Goal: Task Accomplishment & Management: Manage account settings

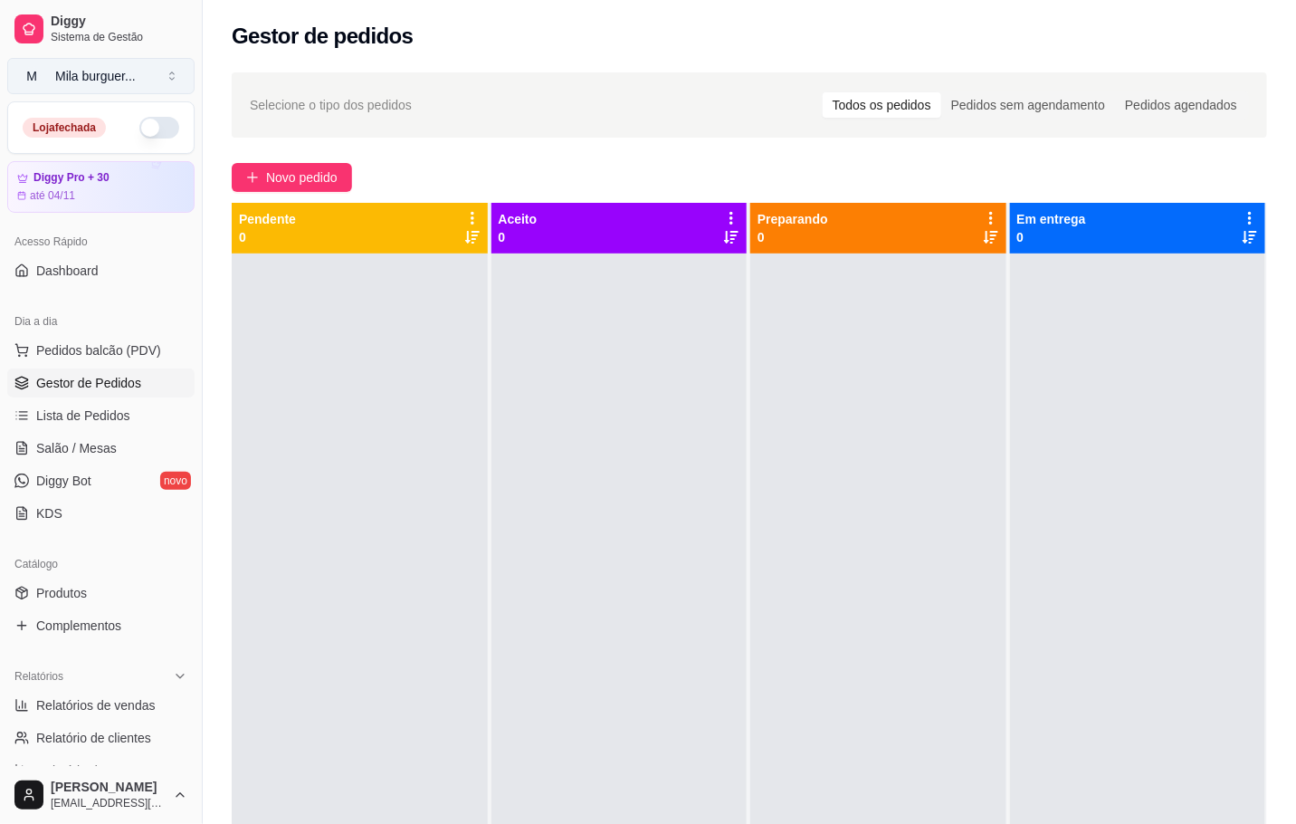
click at [136, 71] on div "Mila burguer ..." at bounding box center [95, 76] width 81 height 18
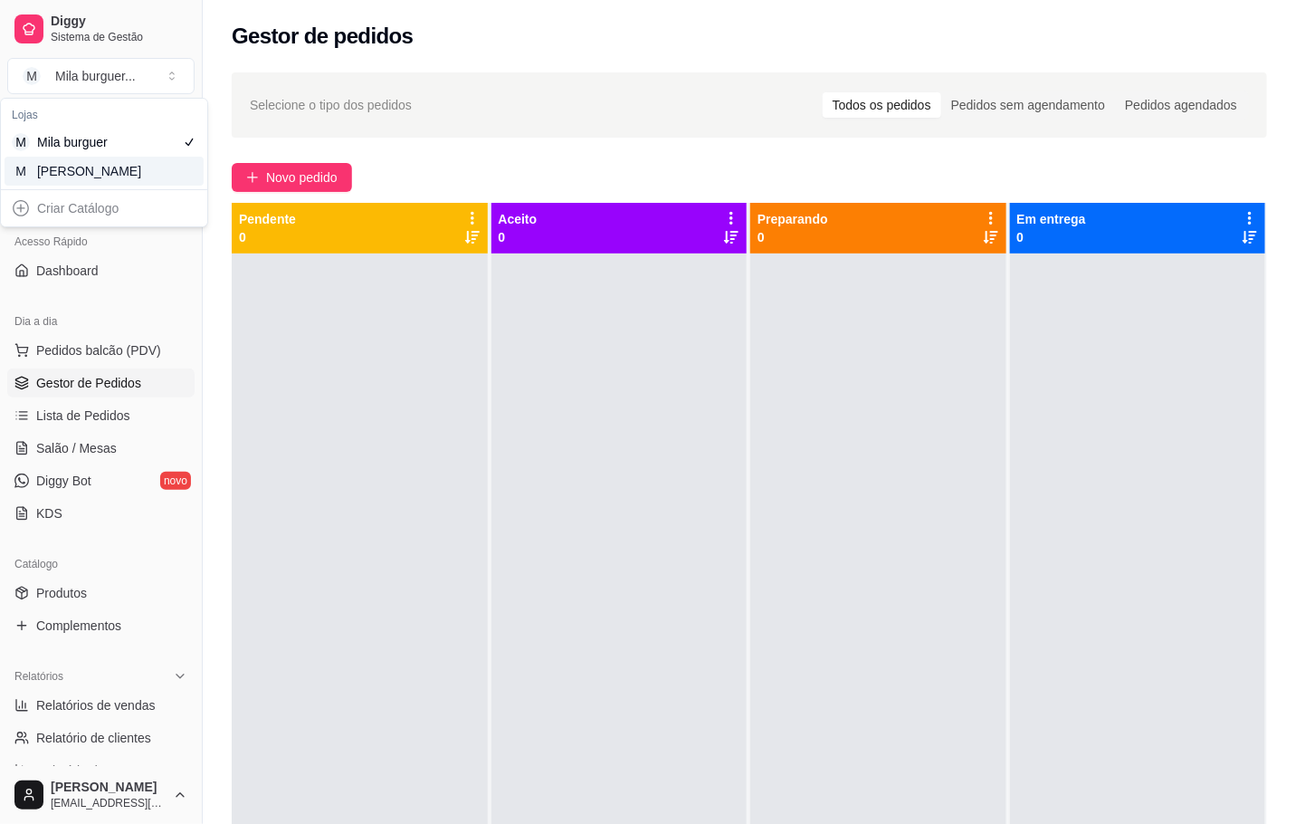
click at [136, 161] on div "M Mila Salgados" at bounding box center [104, 171] width 199 height 29
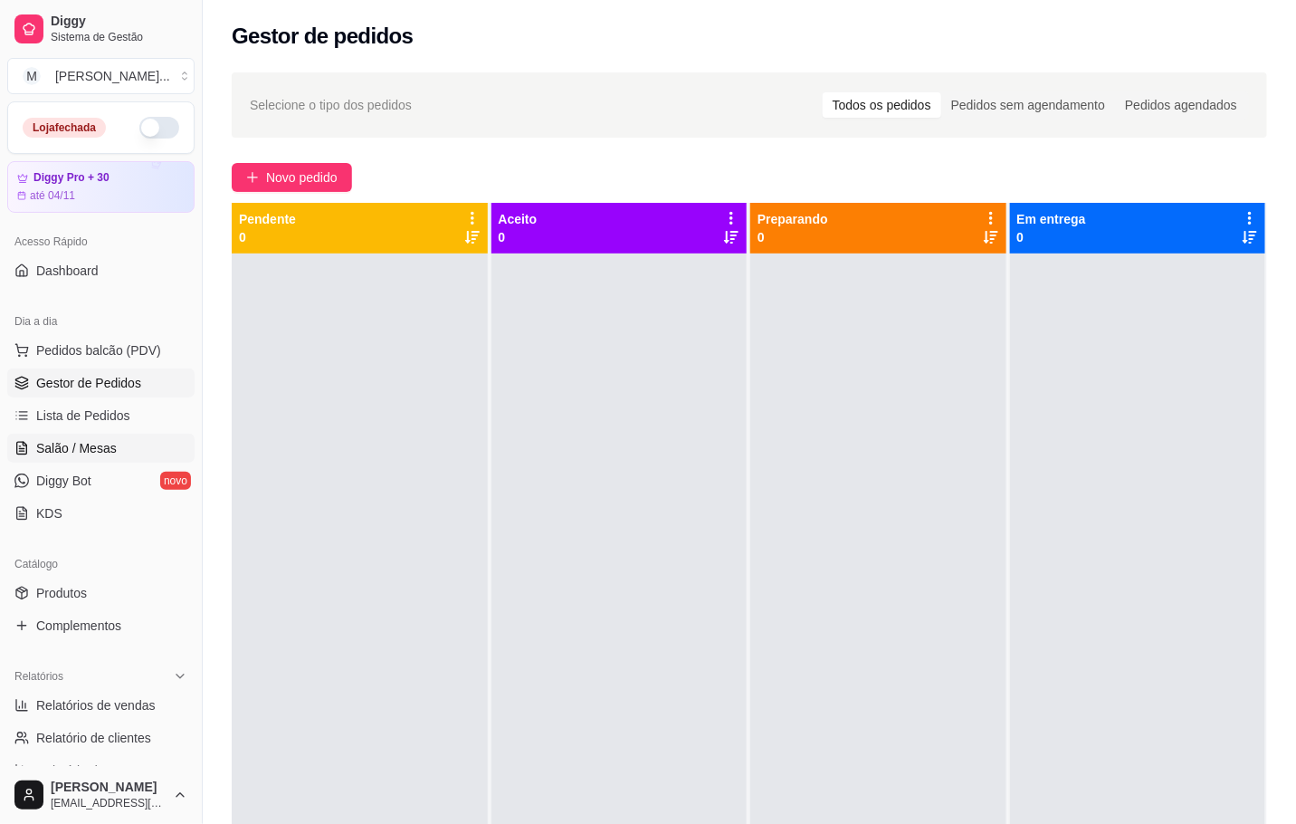
click at [95, 448] on span "Salão / Mesas" at bounding box center [76, 448] width 81 height 18
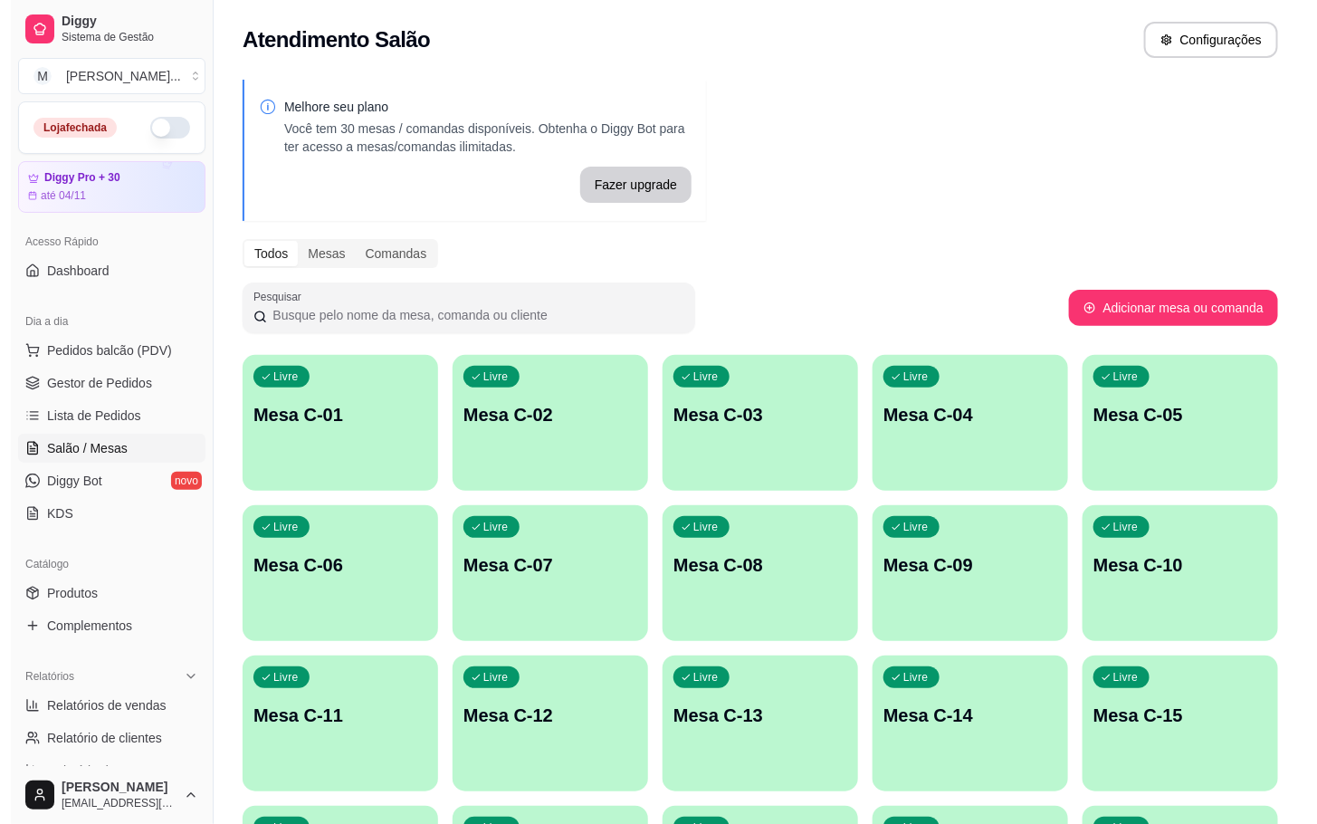
scroll to position [491, 0]
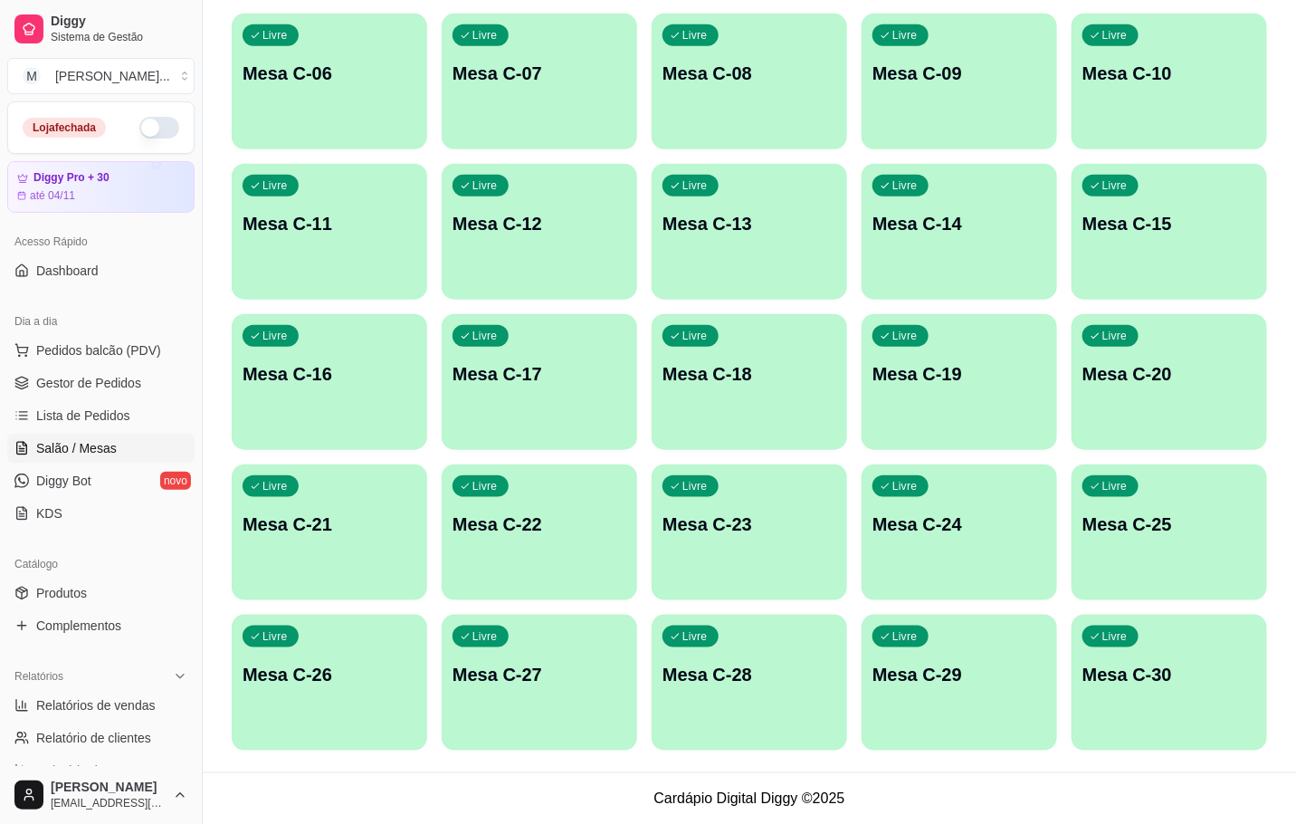
click at [329, 573] on div "Livre Mesa C-21" at bounding box center [329, 521] width 195 height 114
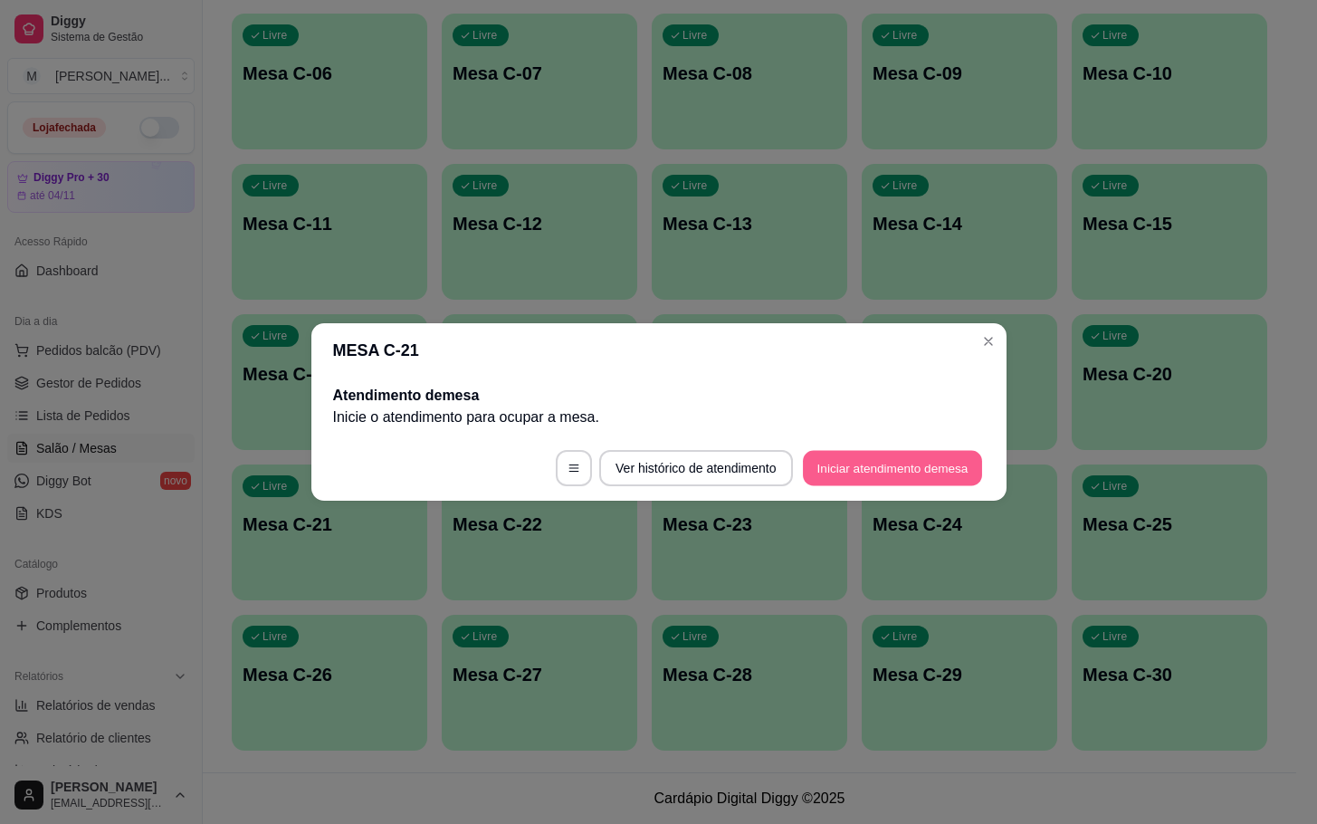
click at [843, 475] on button "Iniciar atendimento de mesa" at bounding box center [892, 468] width 179 height 35
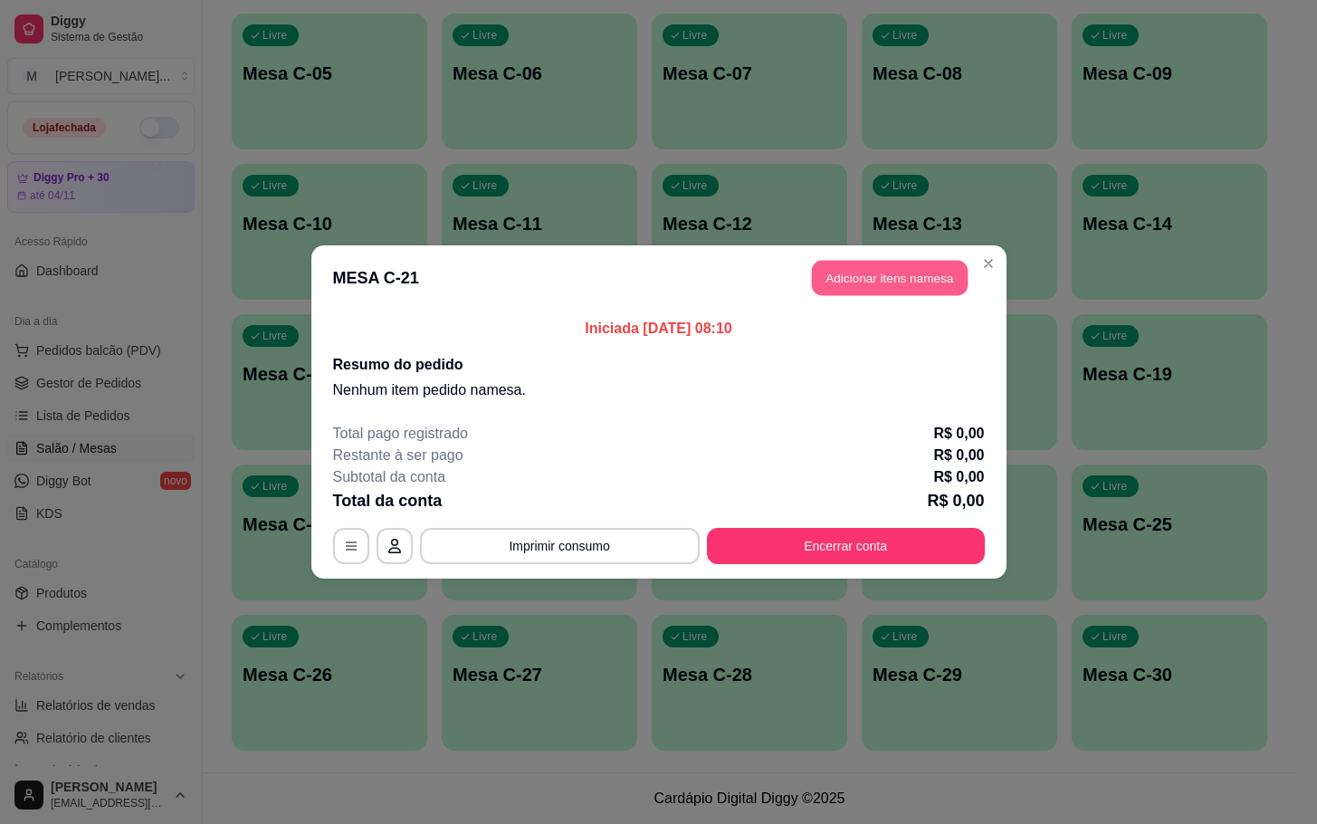
click at [858, 267] on button "Adicionar itens na mesa" at bounding box center [890, 278] width 156 height 35
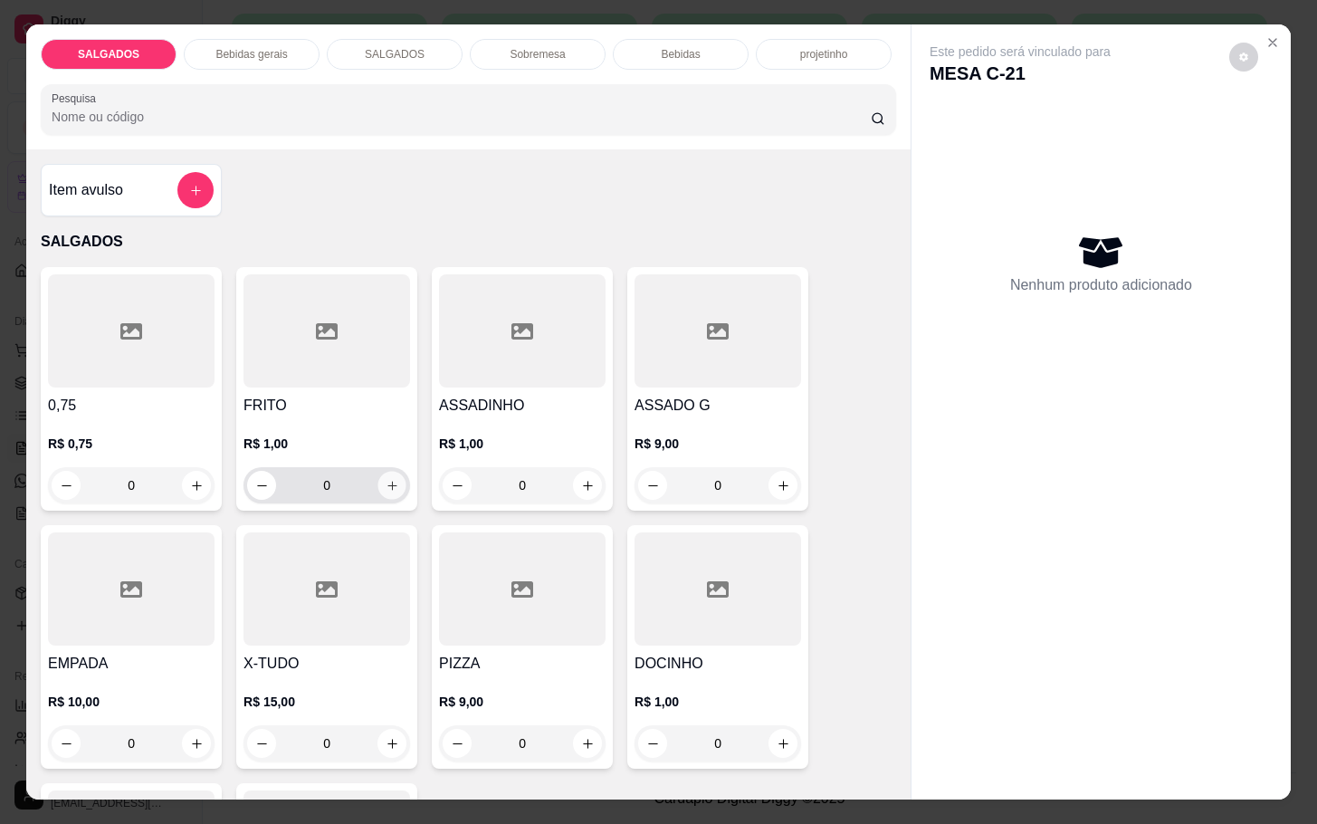
click at [391, 478] on button "increase-product-quantity" at bounding box center [392, 485] width 28 height 28
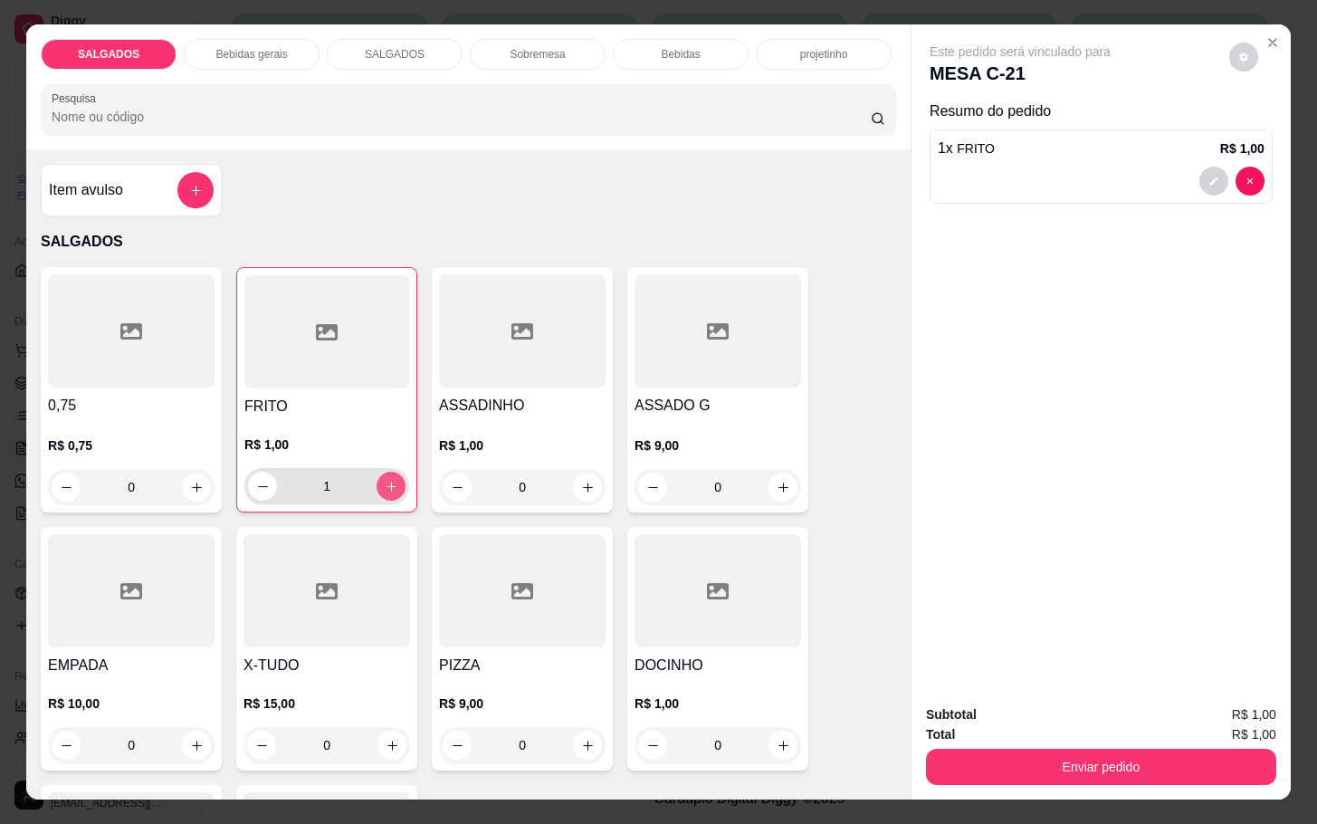
click at [391, 478] on button "increase-product-quantity" at bounding box center [390, 485] width 29 height 29
click at [391, 478] on button "increase-product-quantity" at bounding box center [391, 486] width 28 height 28
click at [391, 478] on button "increase-product-quantity" at bounding box center [390, 485] width 29 height 29
click at [391, 478] on button "increase-product-quantity" at bounding box center [391, 486] width 28 height 28
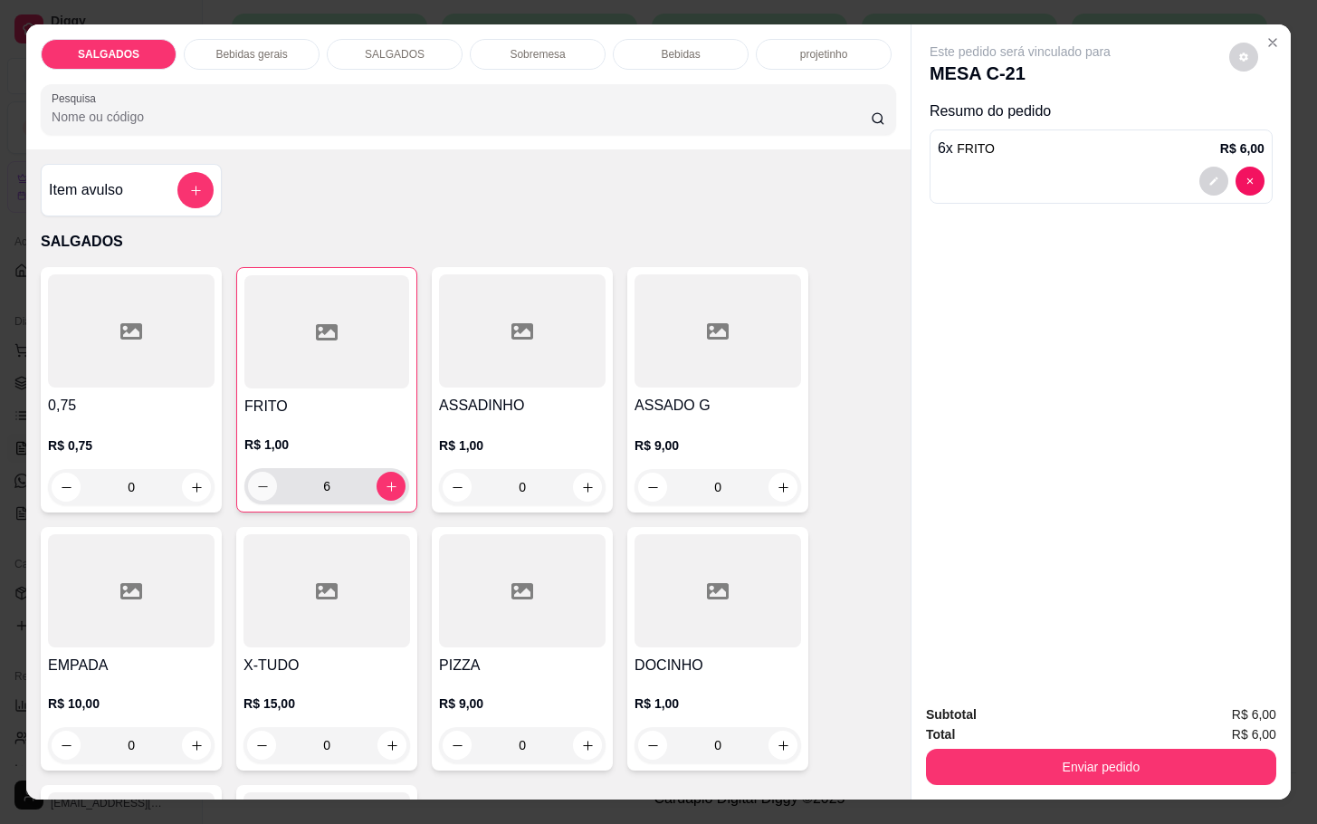
click at [248, 487] on button "decrease-product-quantity" at bounding box center [262, 485] width 29 height 29
type input "5"
click at [581, 486] on icon "increase-product-quantity" at bounding box center [588, 488] width 14 height 14
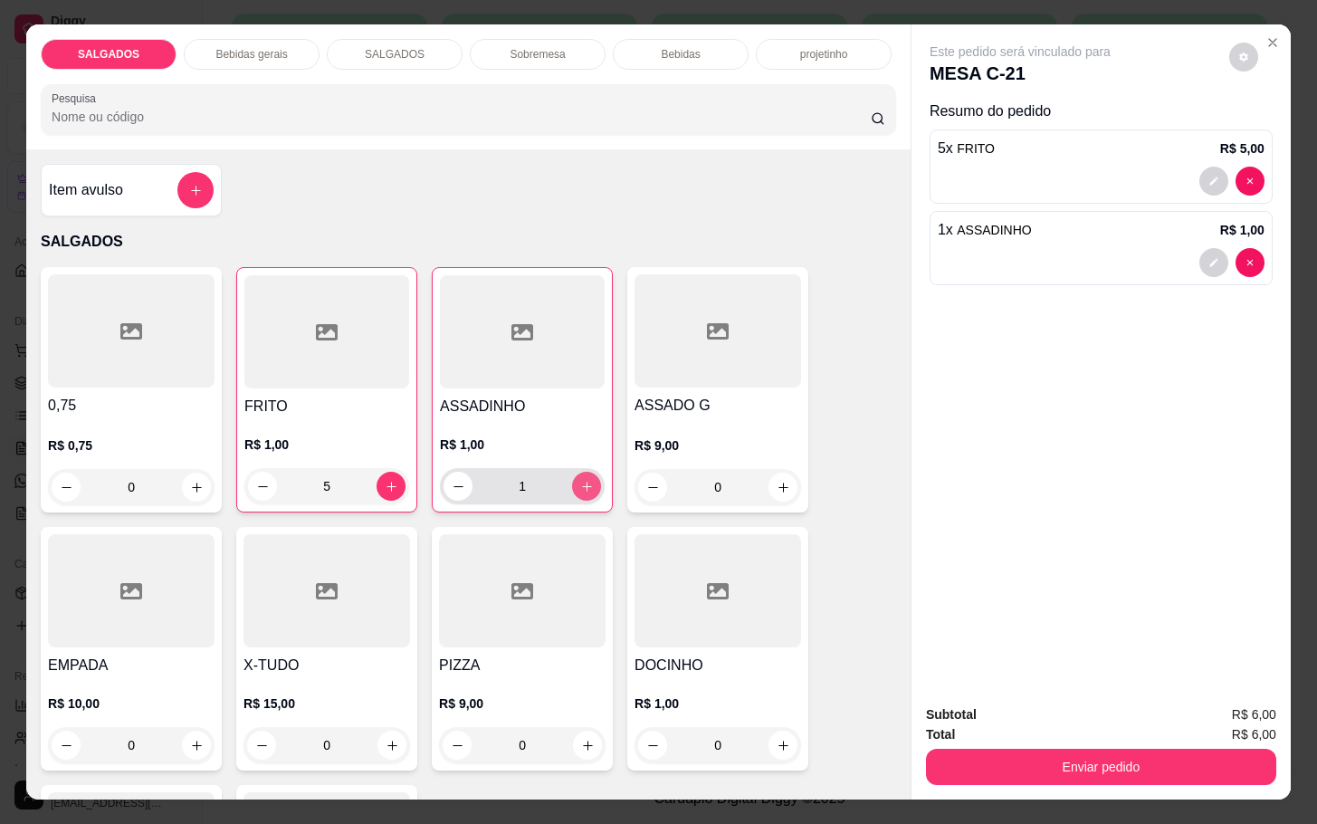
click at [576, 486] on button "increase-product-quantity" at bounding box center [586, 485] width 29 height 29
click at [576, 486] on button "increase-product-quantity" at bounding box center [587, 486] width 28 height 28
type input "5"
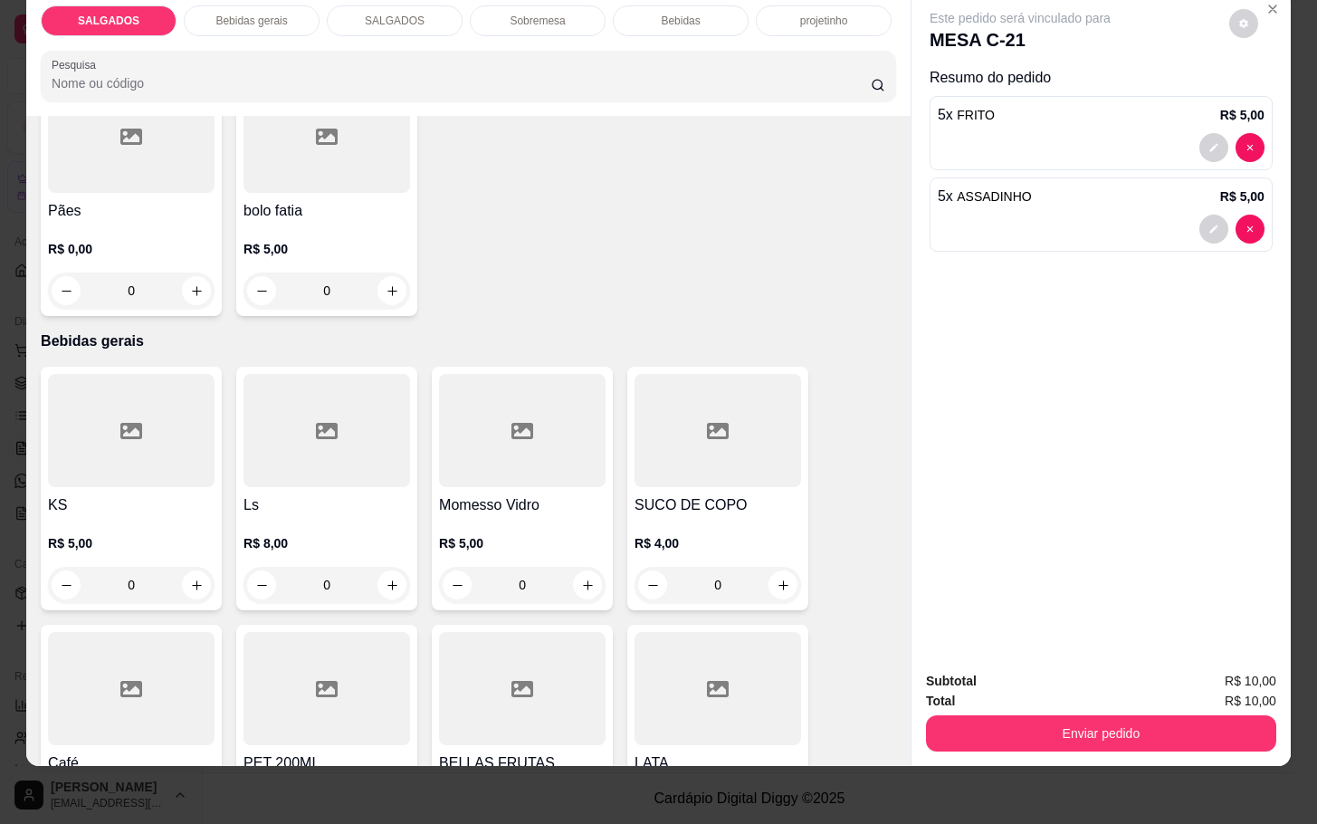
scroll to position [950, 0]
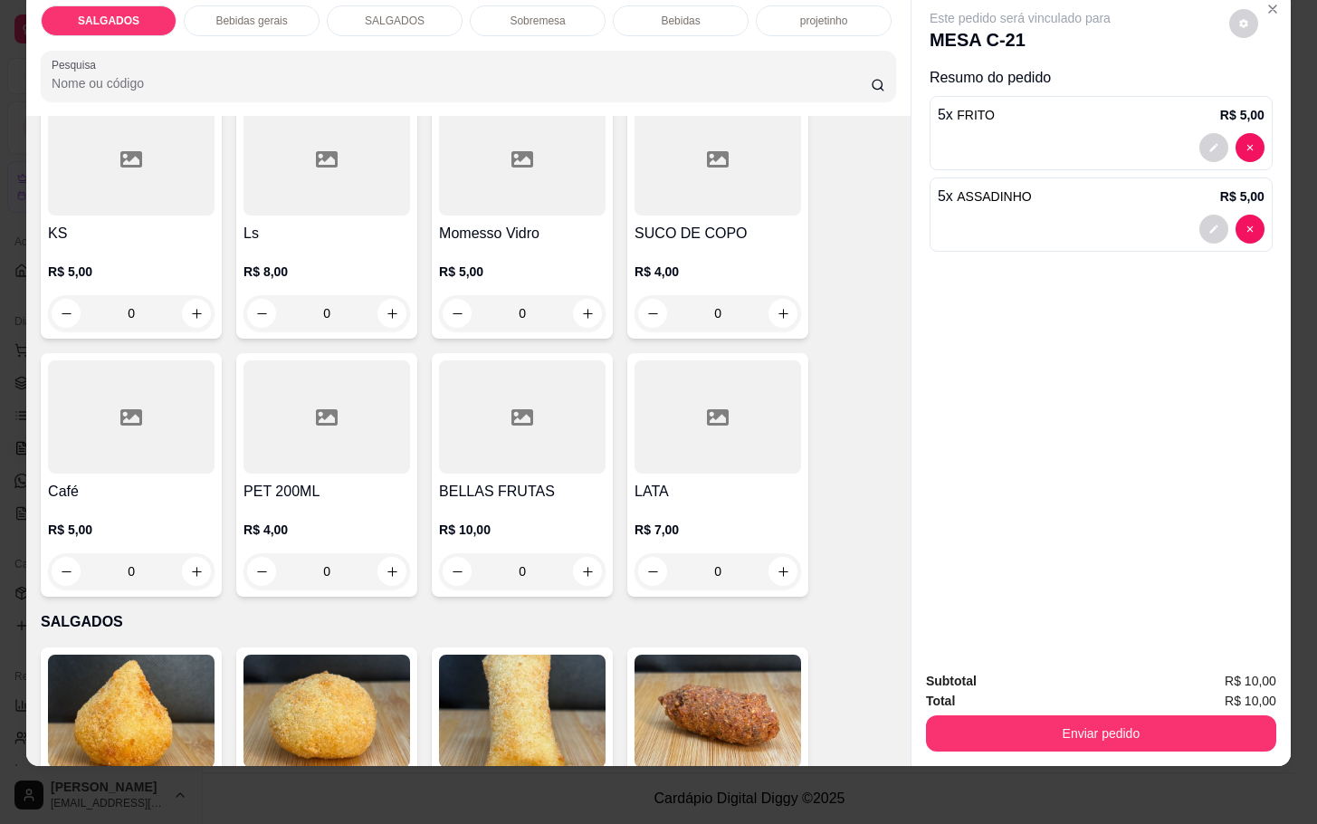
click at [150, 502] on div "R$ 5,00 0" at bounding box center [131, 545] width 167 height 87
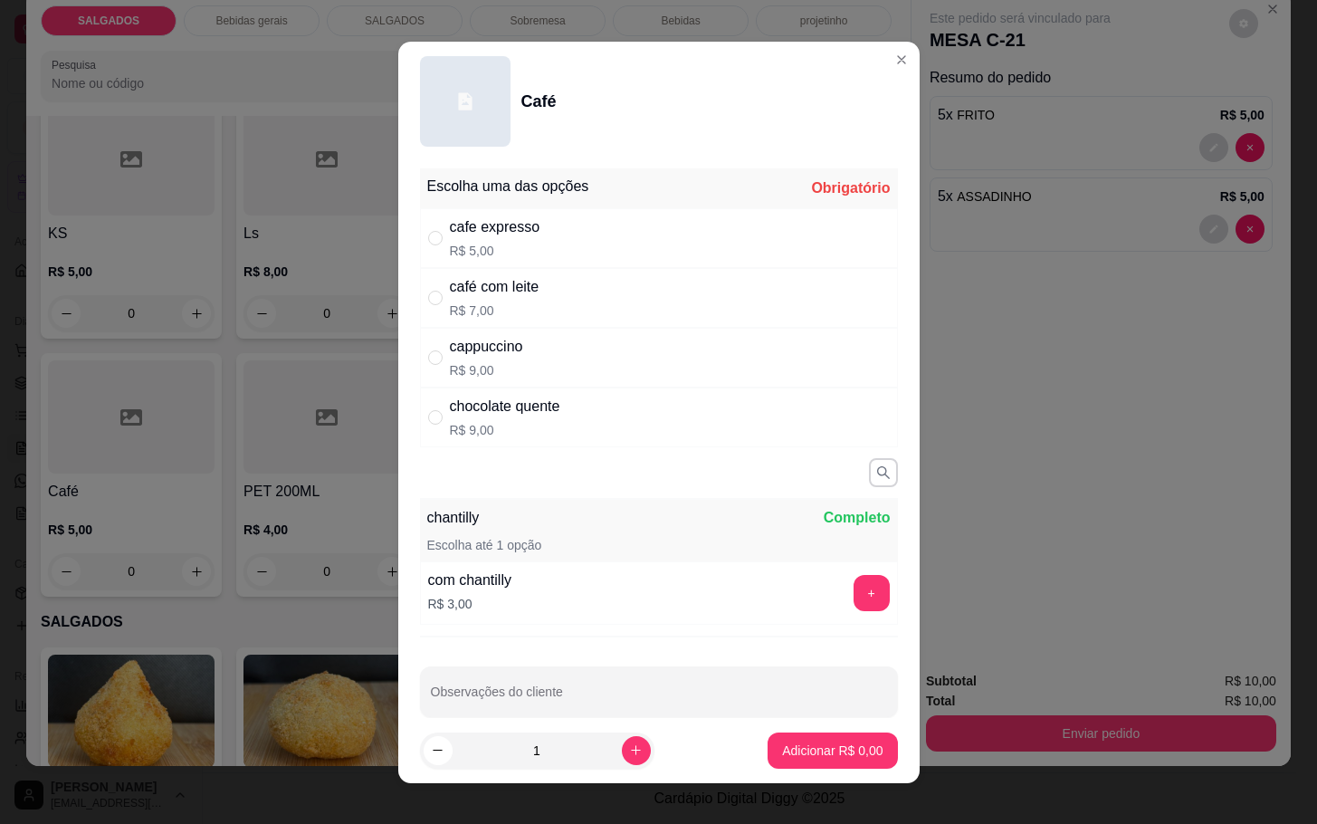
click at [457, 350] on div "cappuccino" at bounding box center [486, 347] width 73 height 22
radio input "true"
click at [840, 736] on button "Adicionar R$ 9,00" at bounding box center [832, 749] width 126 height 35
type input "1"
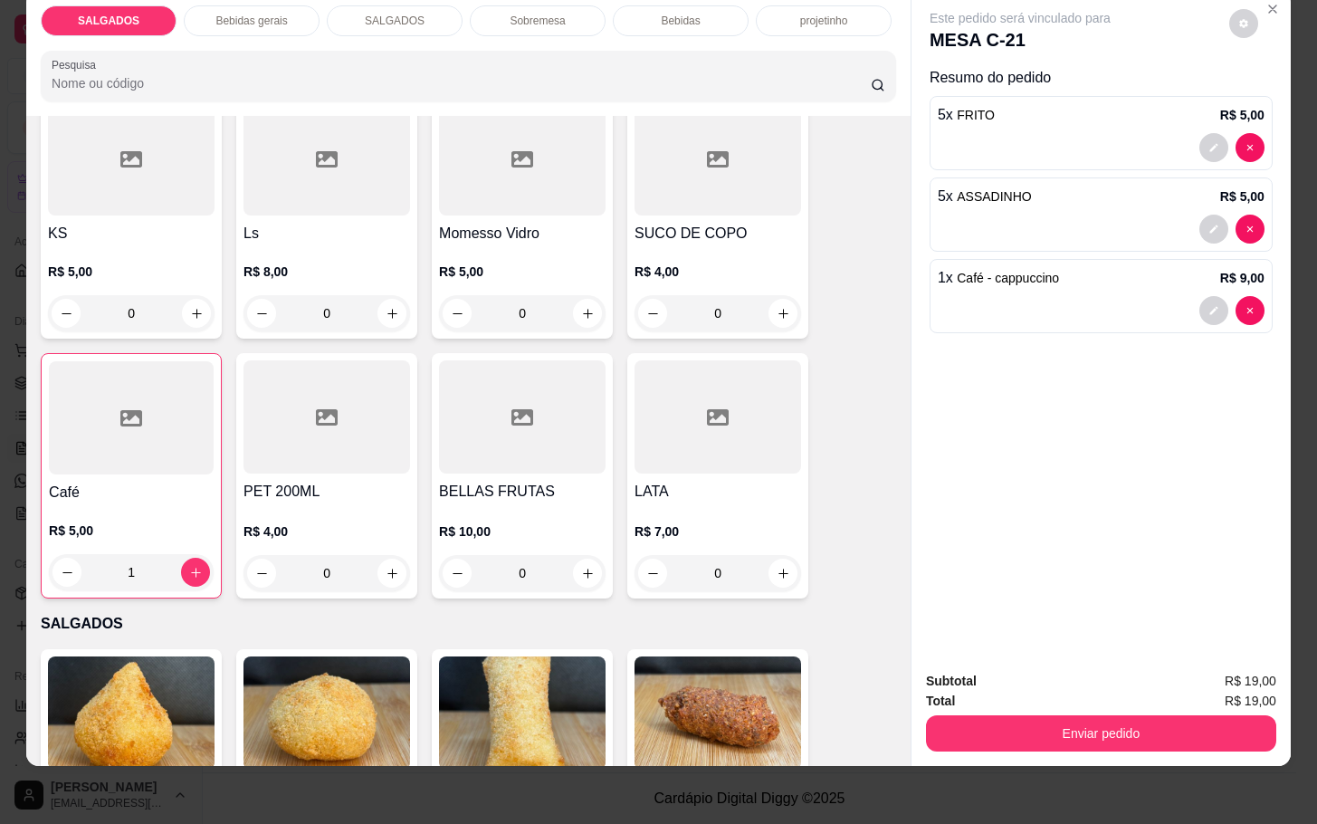
click at [112, 503] on div "R$ 5,00 1" at bounding box center [131, 546] width 165 height 87
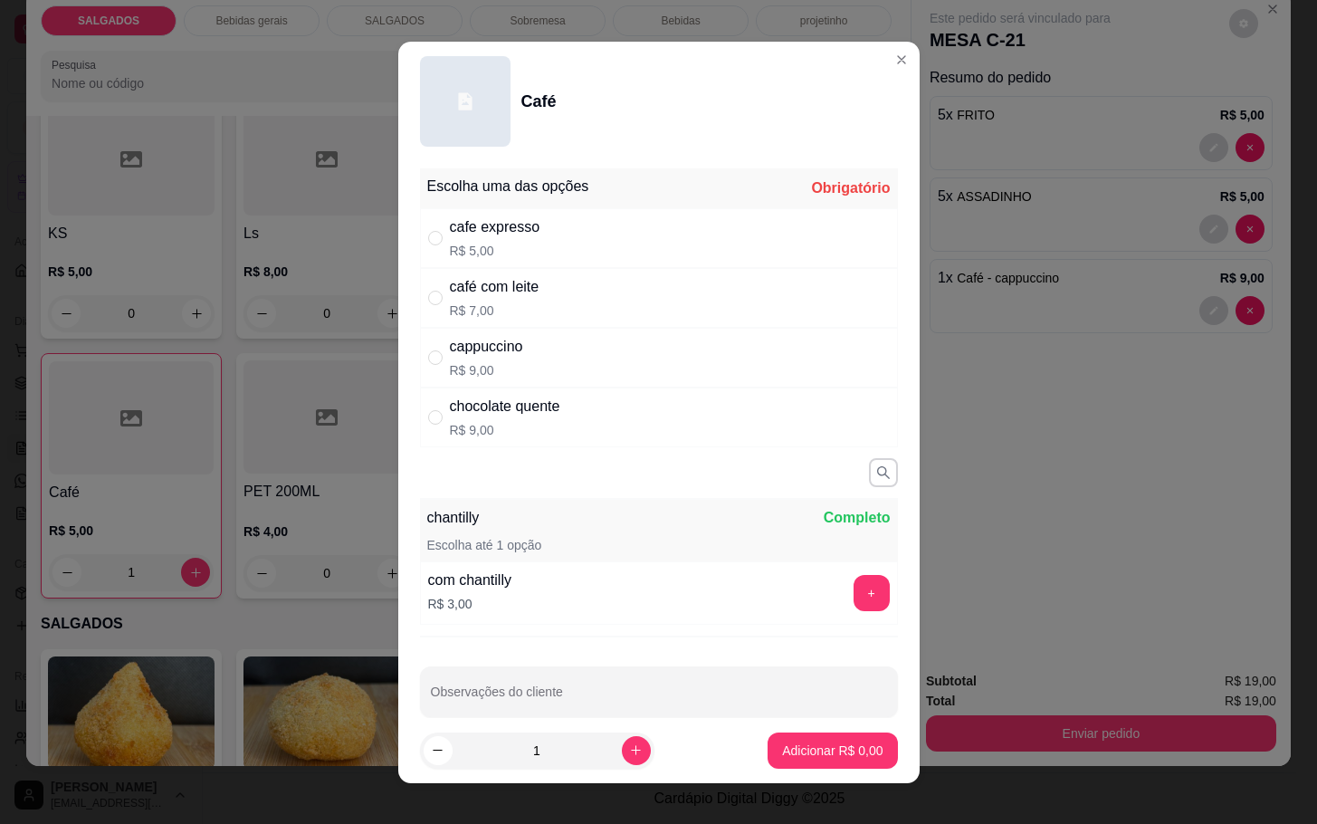
click at [498, 308] on p "R$ 7,00" at bounding box center [495, 310] width 90 height 18
radio input "true"
click at [784, 756] on p "Adicionar R$ 7,00" at bounding box center [833, 749] width 98 height 17
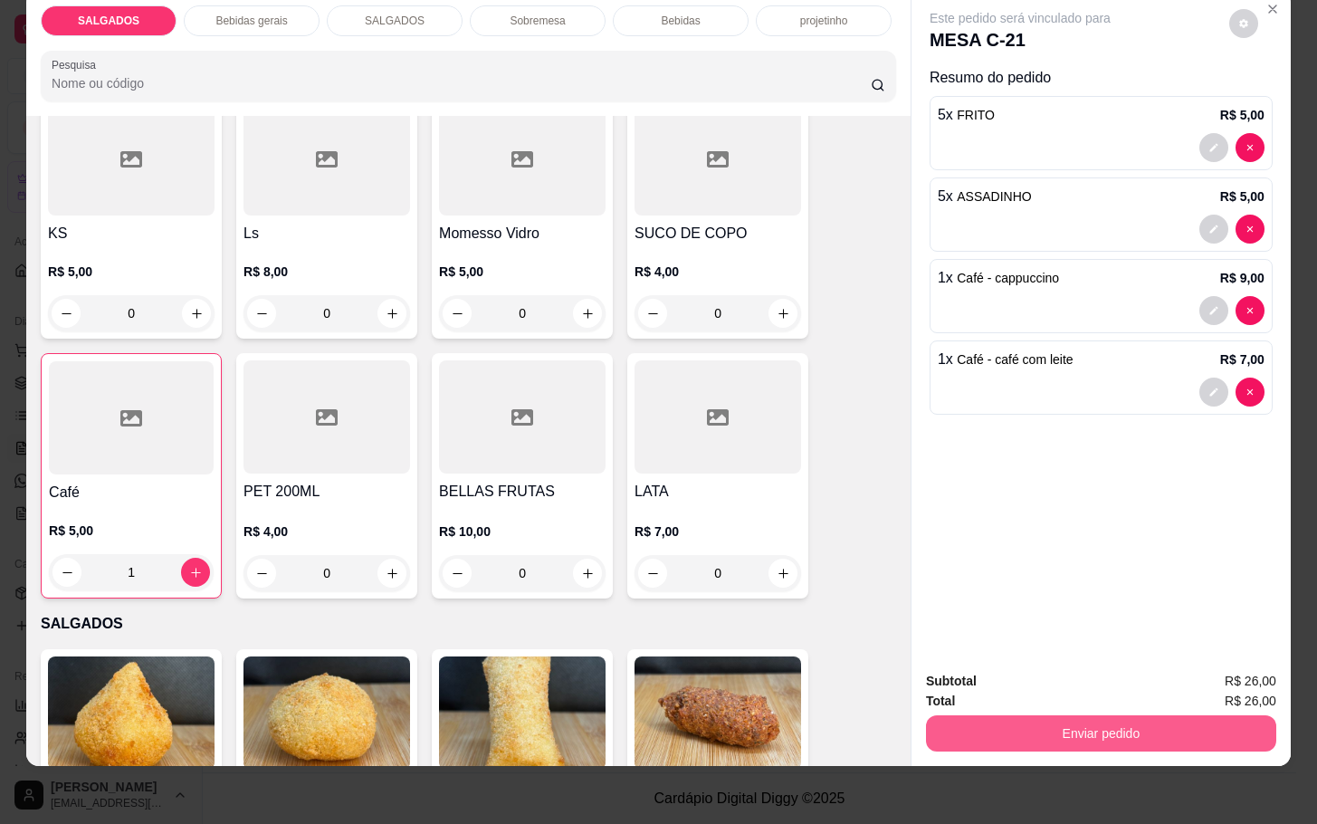
click at [1100, 715] on button "Enviar pedido" at bounding box center [1101, 733] width 350 height 36
click at [1230, 679] on button "Enviar pedido" at bounding box center [1226, 668] width 100 height 33
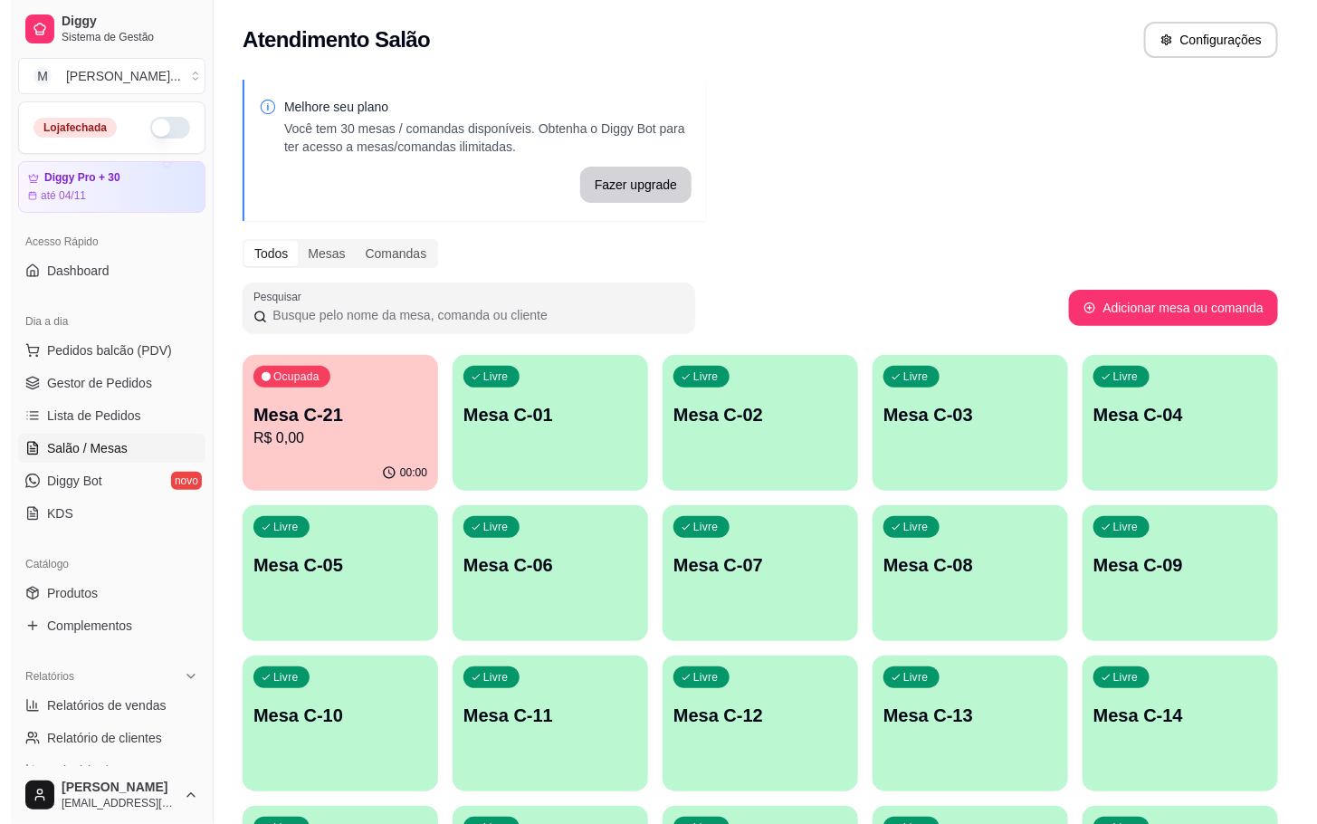
scroll to position [136, 0]
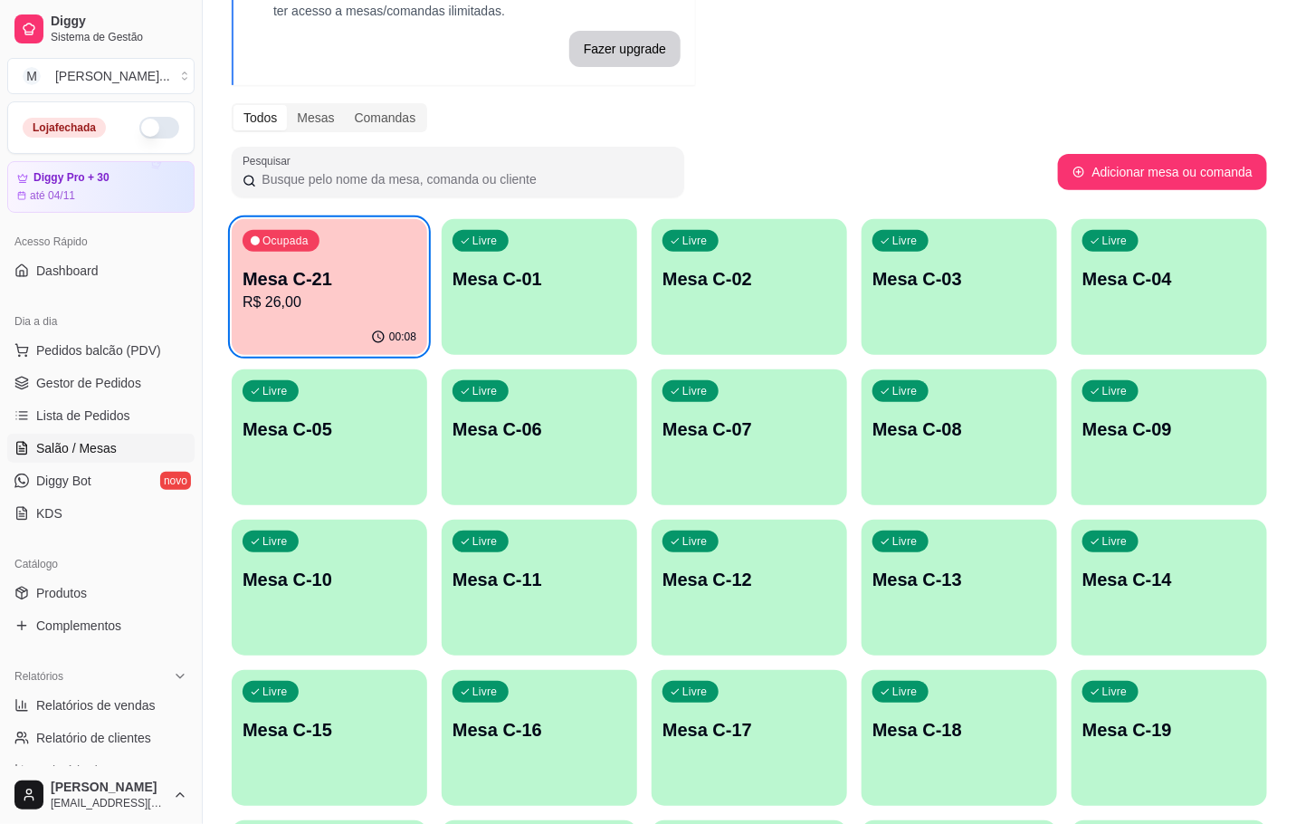
click at [338, 256] on div "Ocupada Mesa C-21 R$ 26,00" at bounding box center [329, 269] width 195 height 100
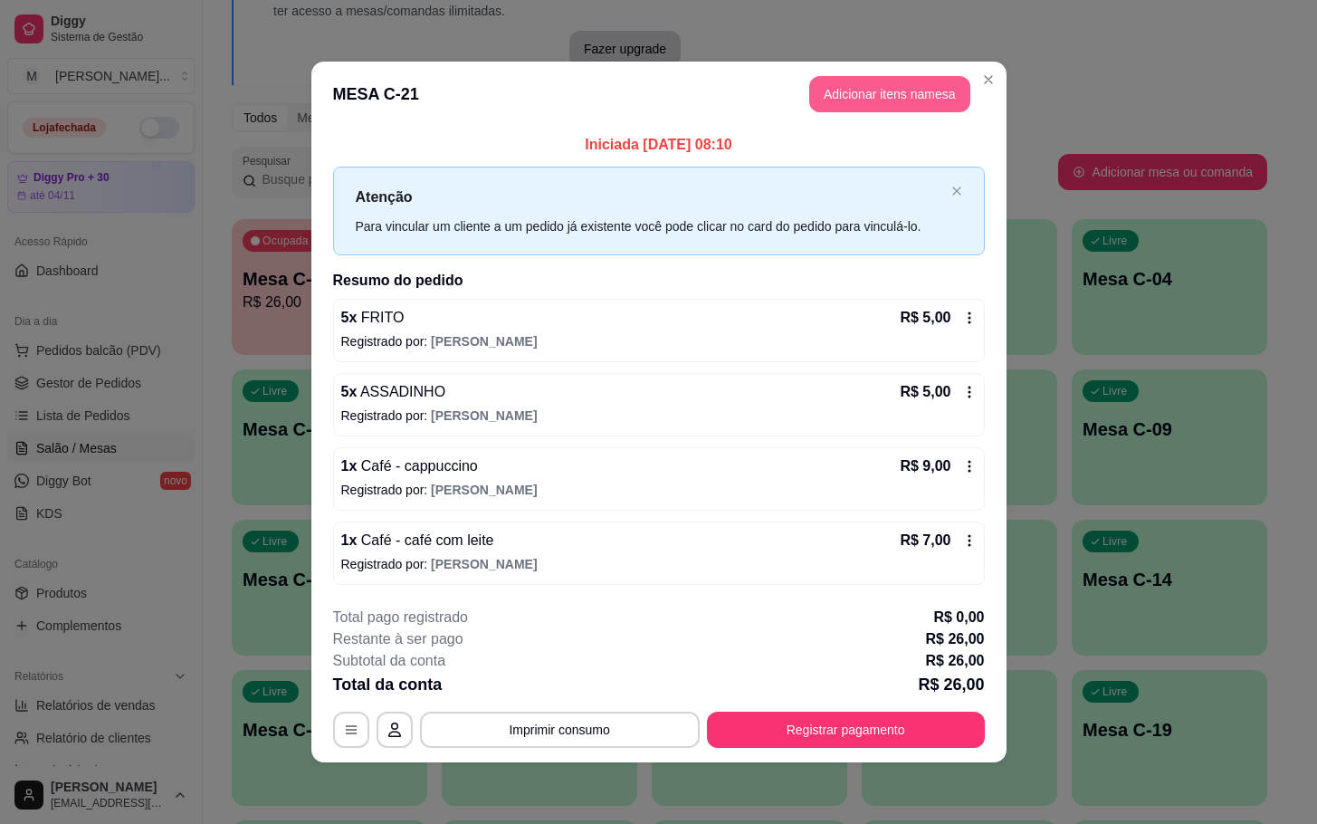
click at [909, 90] on button "Adicionar itens na mesa" at bounding box center [889, 94] width 161 height 36
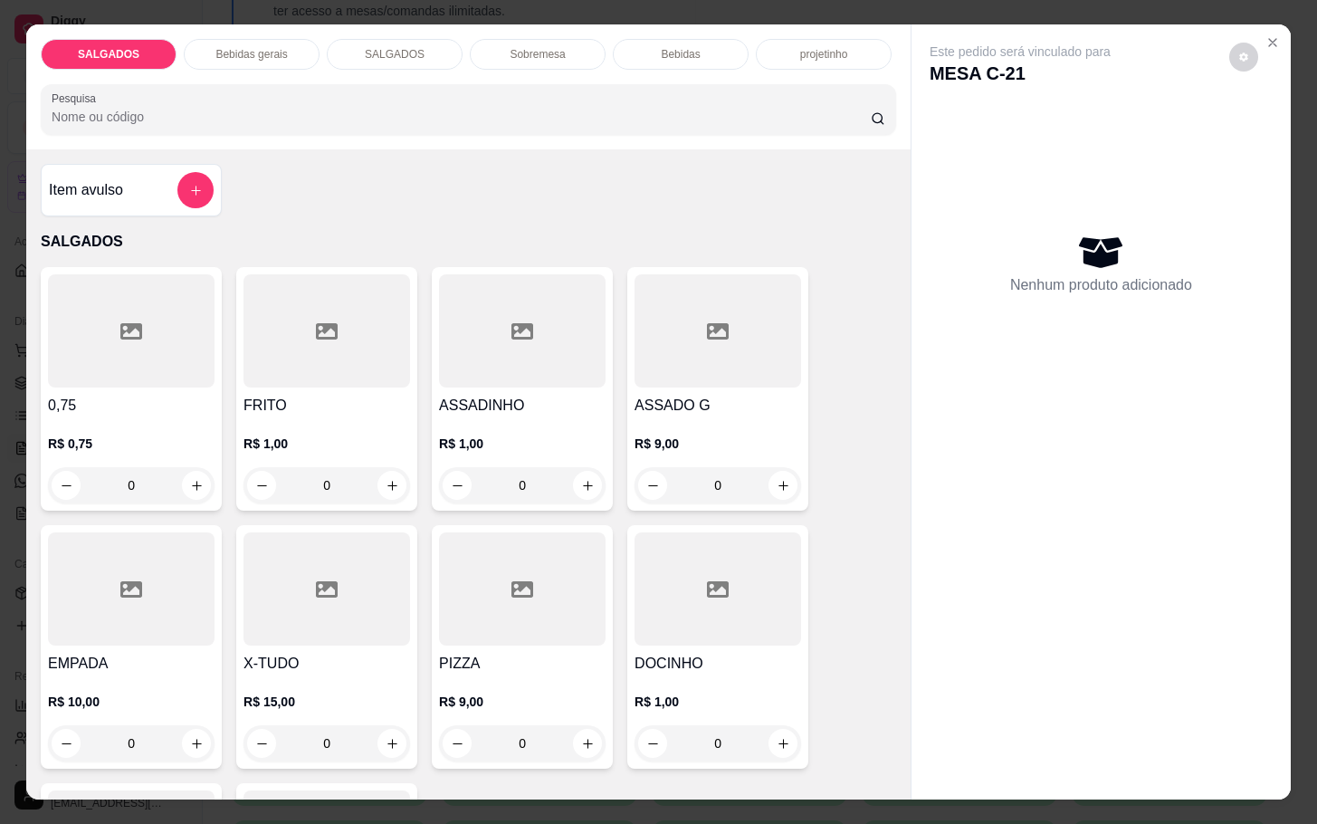
click at [500, 400] on h4 "ASSADINHO" at bounding box center [522, 406] width 167 height 22
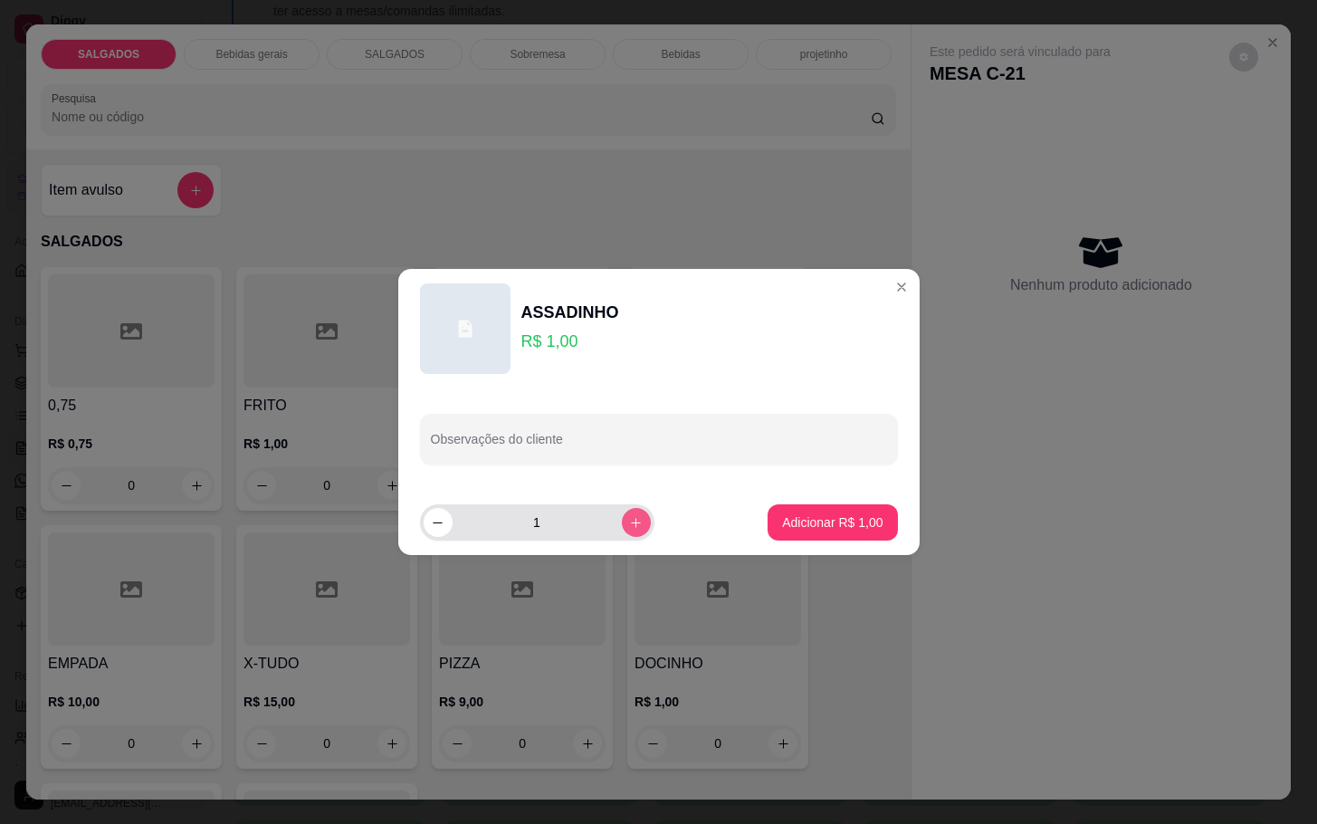
click at [629, 524] on icon "increase-product-quantity" at bounding box center [636, 523] width 14 height 14
type input "5"
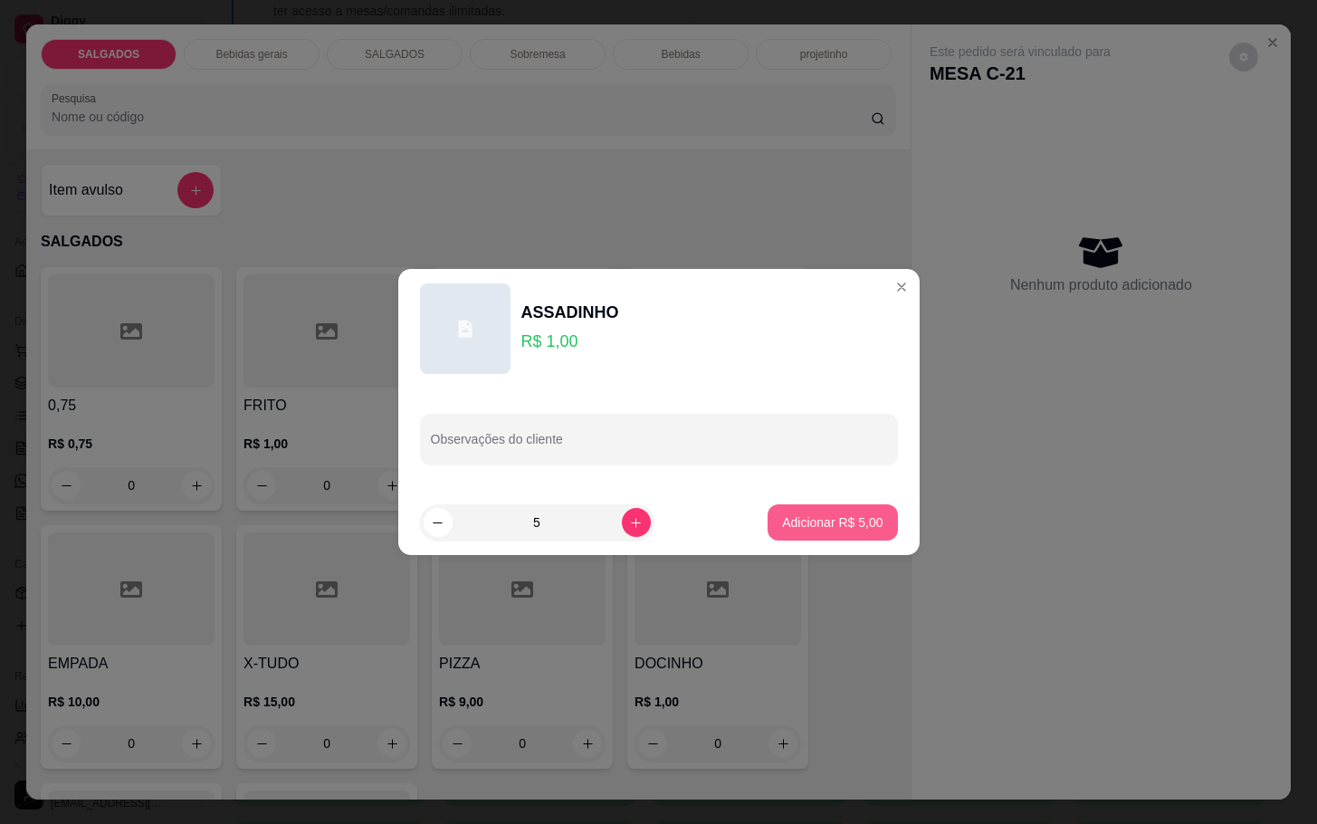
click at [796, 528] on p "Adicionar R$ 5,00" at bounding box center [832, 522] width 100 height 18
type input "5"
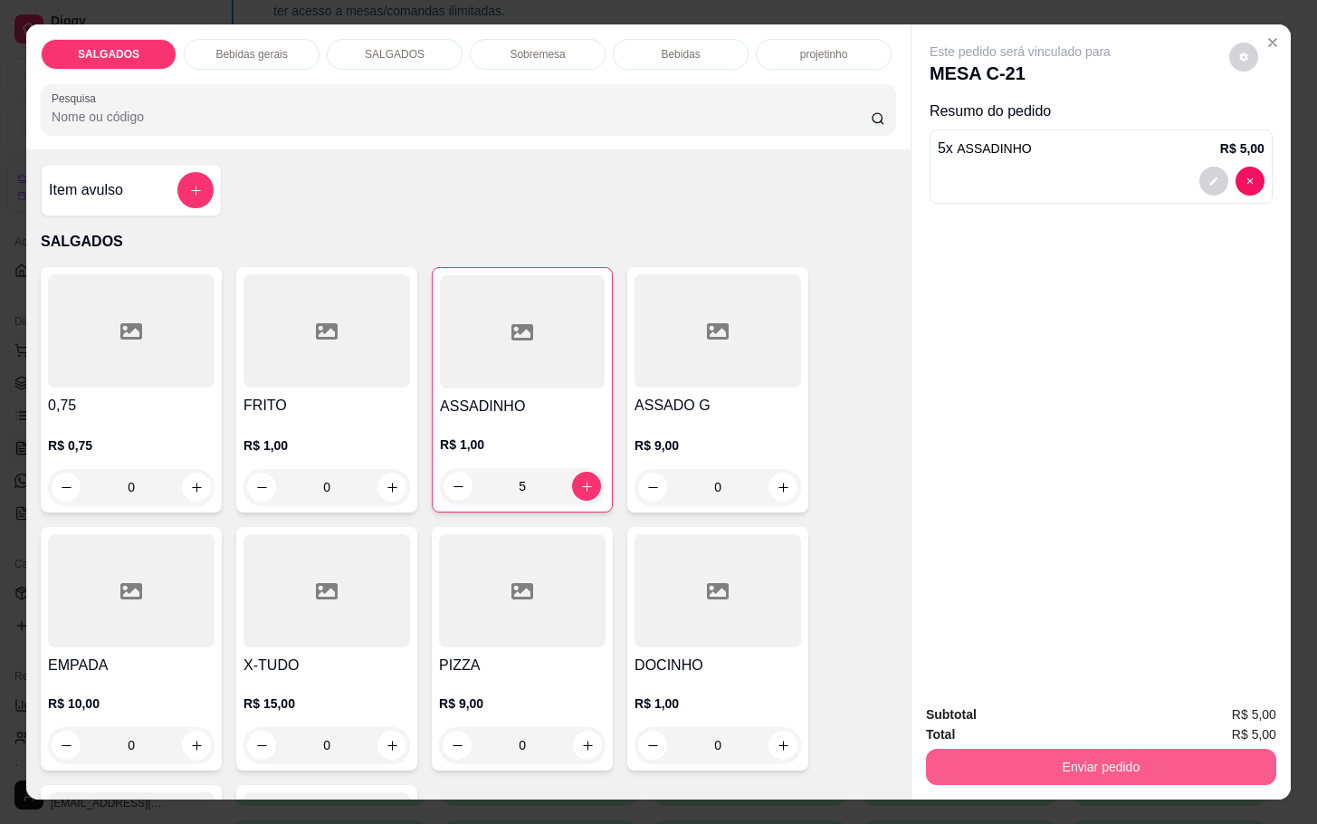
click at [962, 771] on button "Enviar pedido" at bounding box center [1101, 766] width 350 height 36
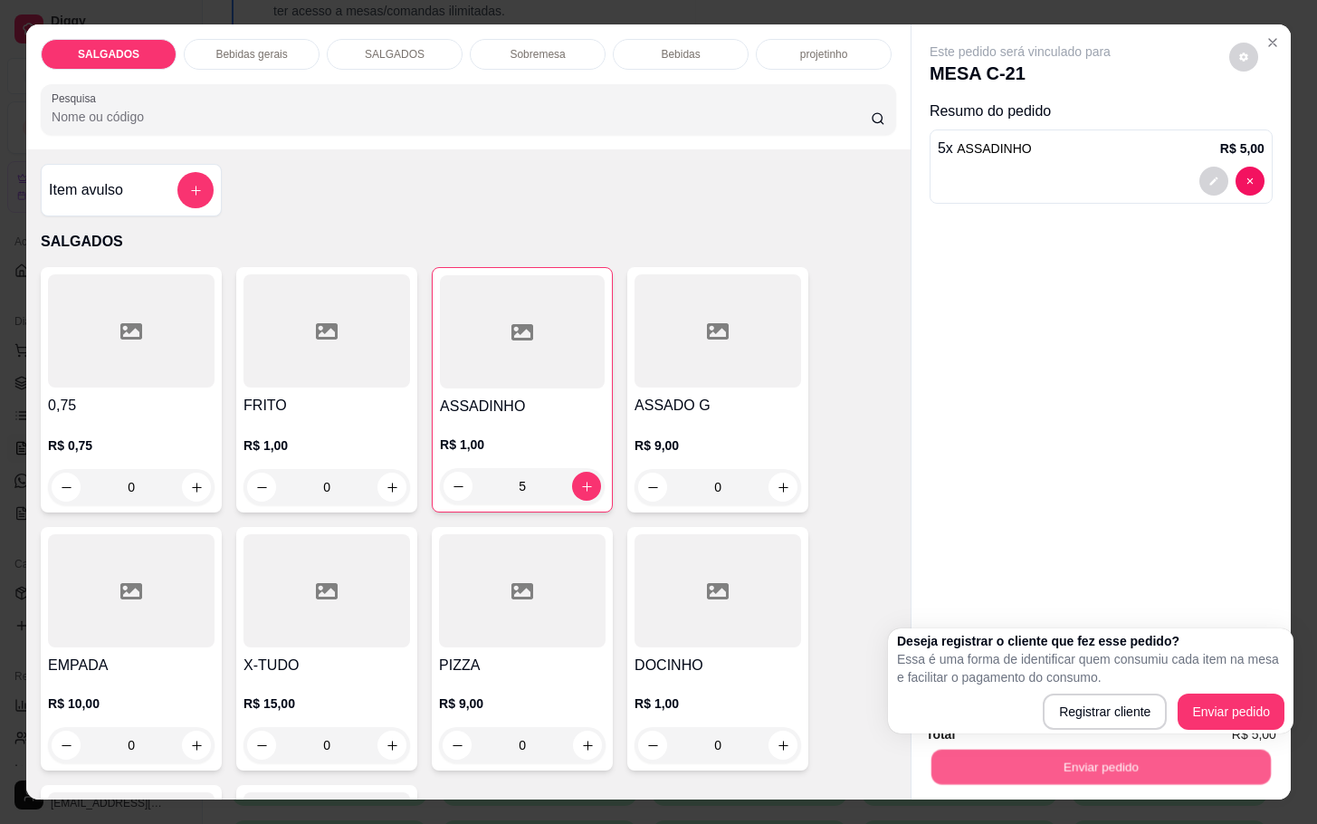
click at [989, 766] on button "Enviar pedido" at bounding box center [1100, 765] width 339 height 35
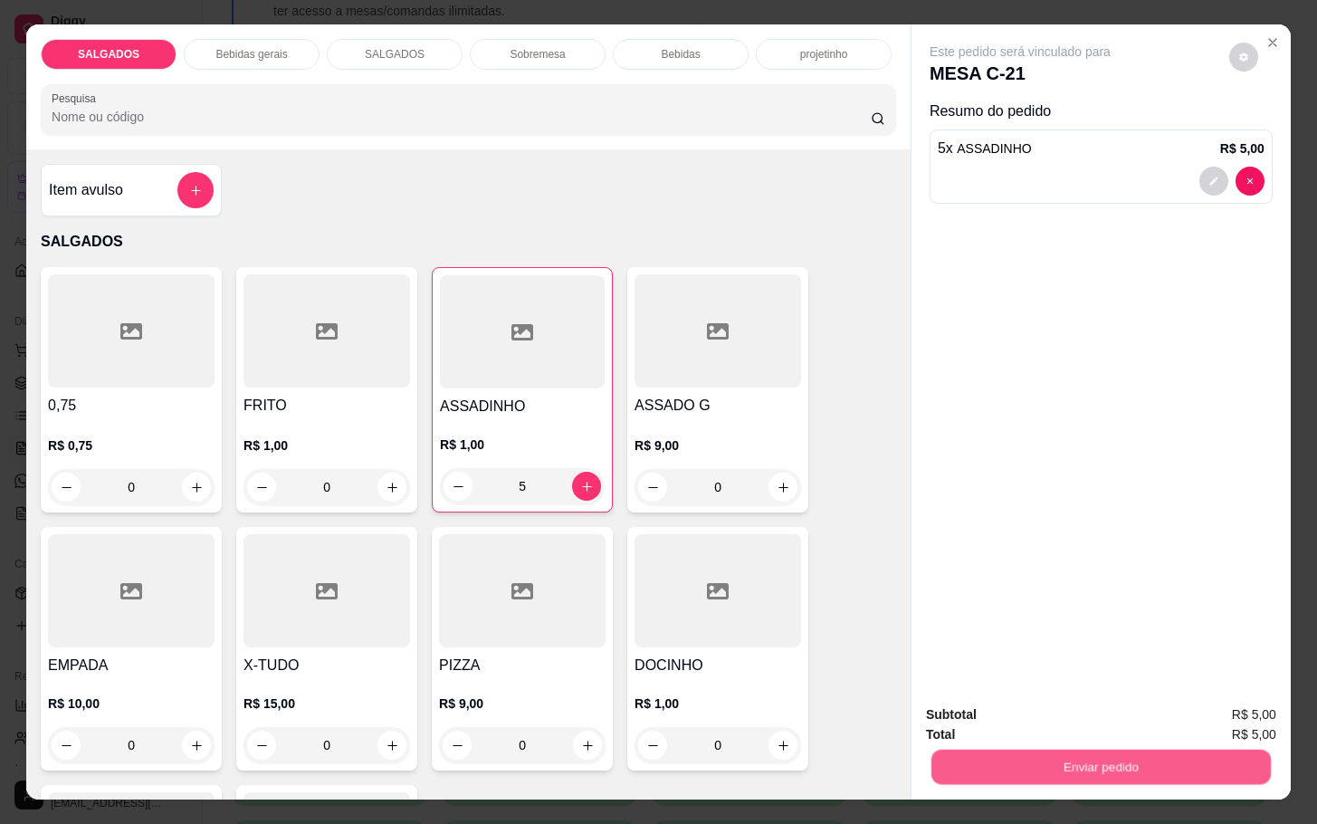
click at [1026, 766] on button "Enviar pedido" at bounding box center [1100, 765] width 339 height 35
click at [1223, 714] on button "Enviar pedido" at bounding box center [1226, 712] width 102 height 34
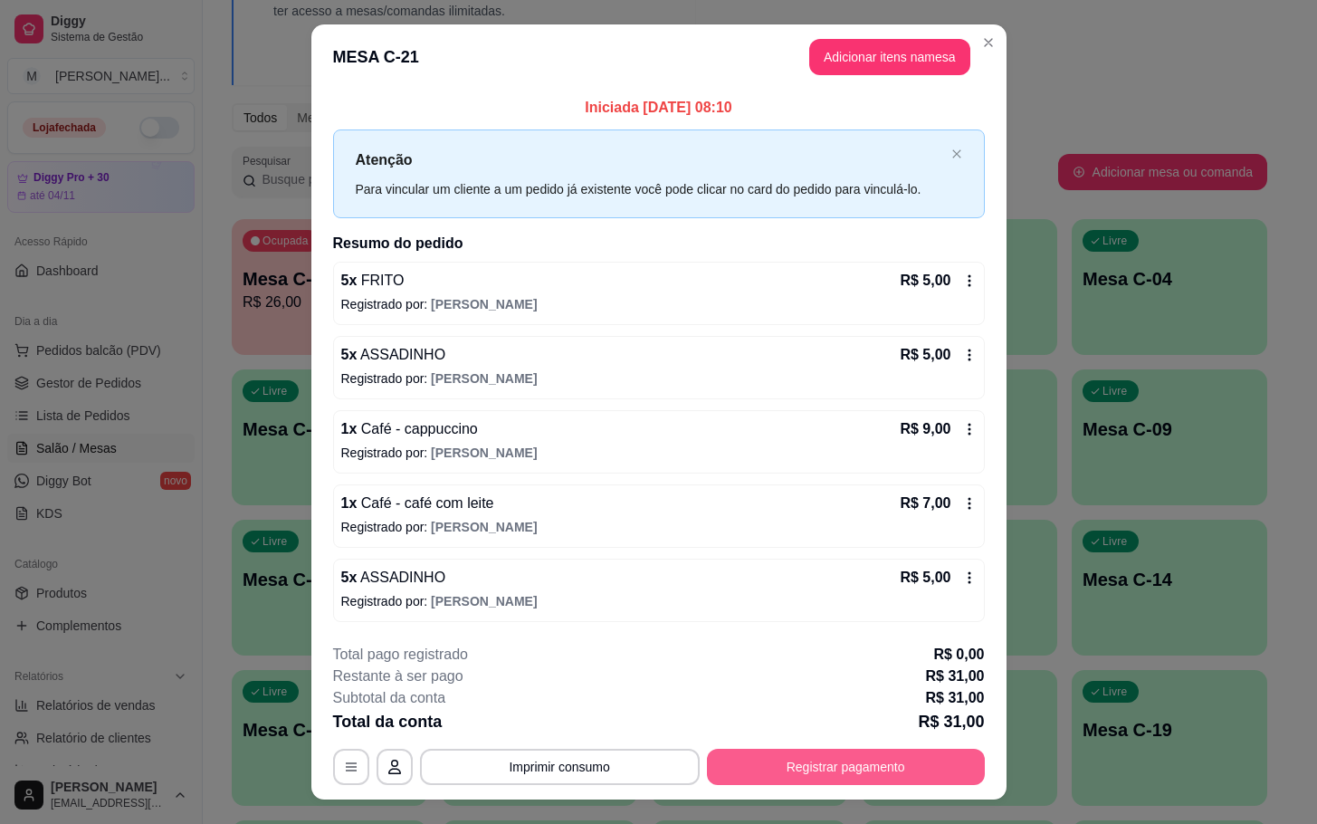
click at [883, 772] on button "Registrar pagamento" at bounding box center [846, 766] width 278 height 36
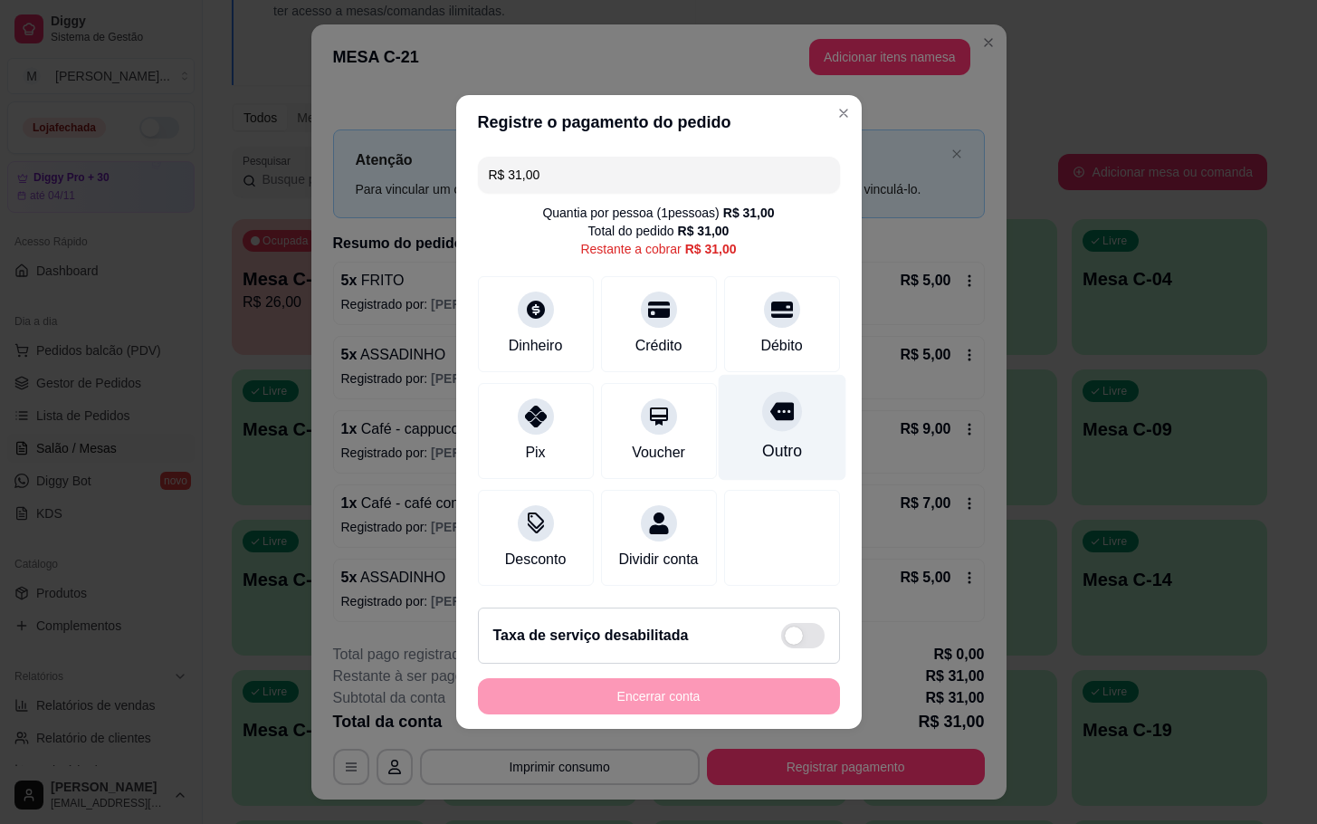
click at [762, 407] on div at bounding box center [782, 411] width 40 height 40
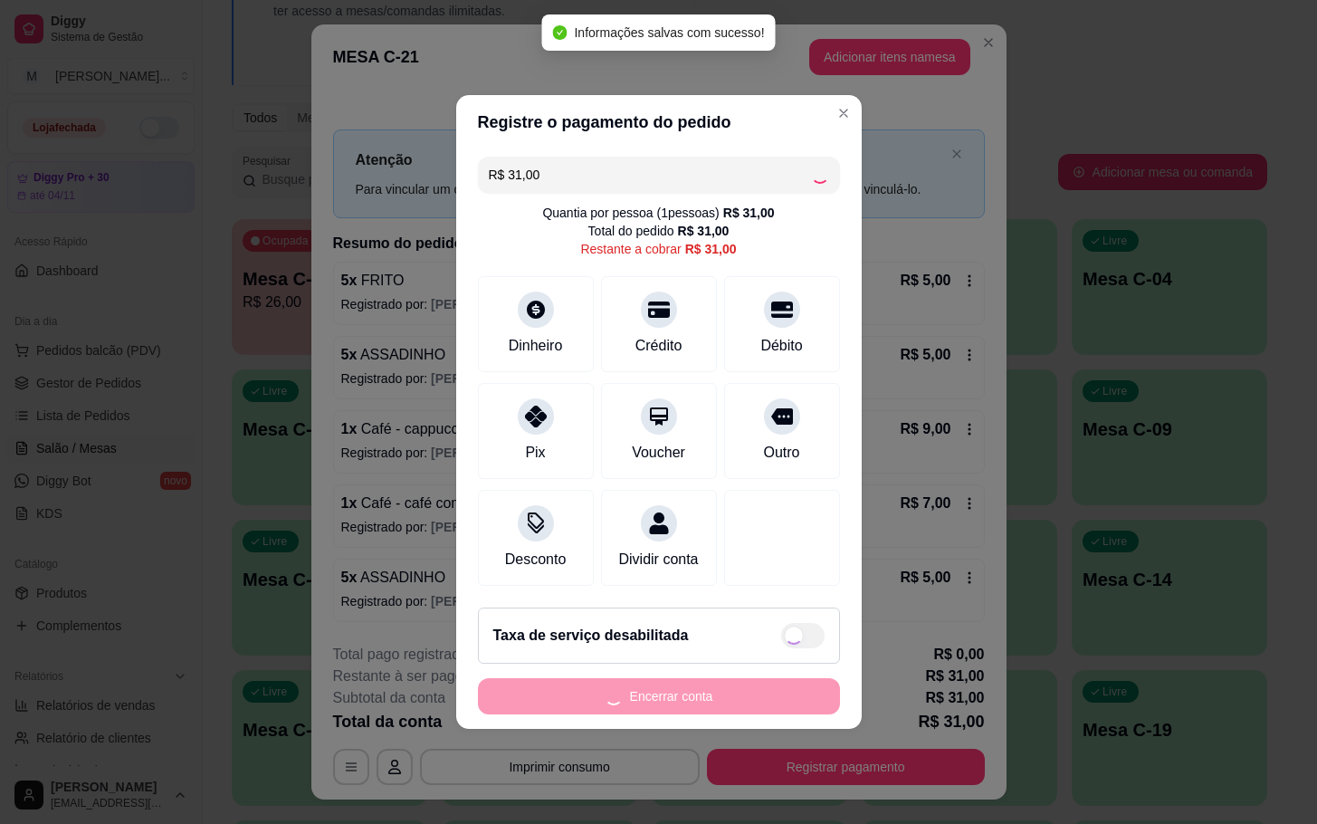
type input "R$ 0,00"
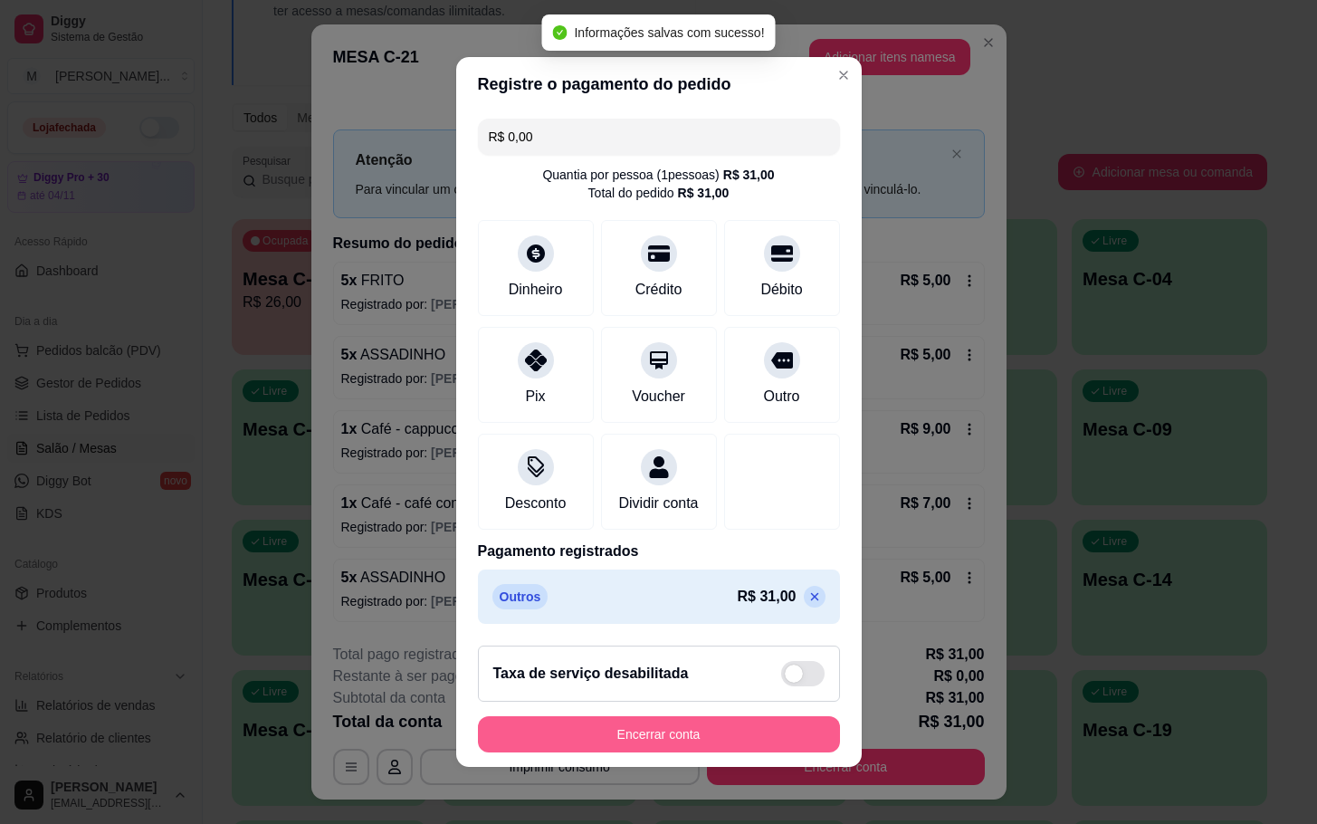
click at [701, 728] on button "Encerrar conta" at bounding box center [659, 734] width 362 height 36
